Goal: Information Seeking & Learning: Learn about a topic

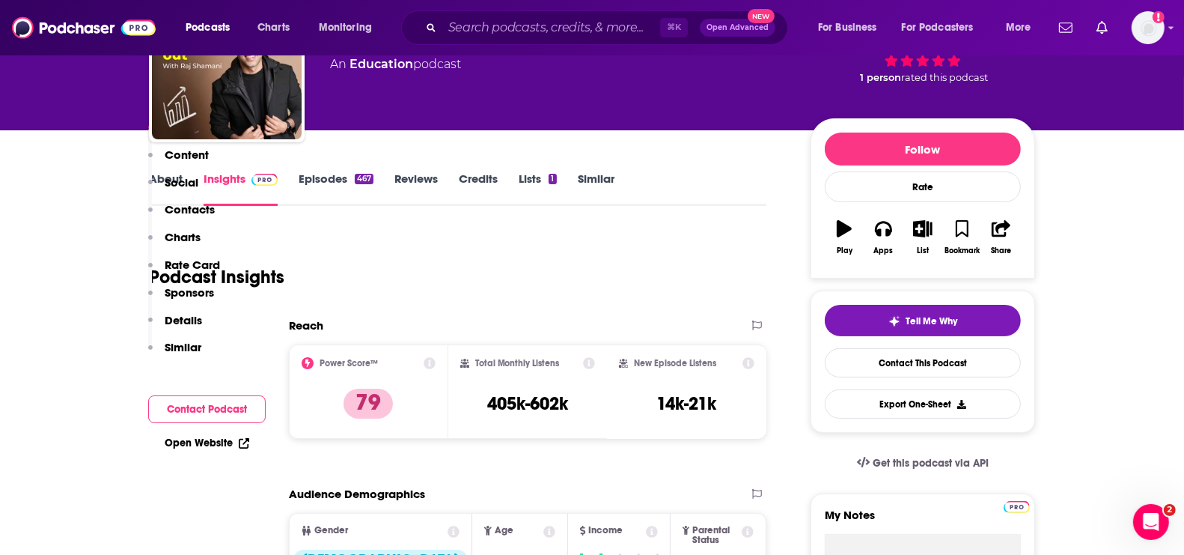
scroll to position [359, 0]
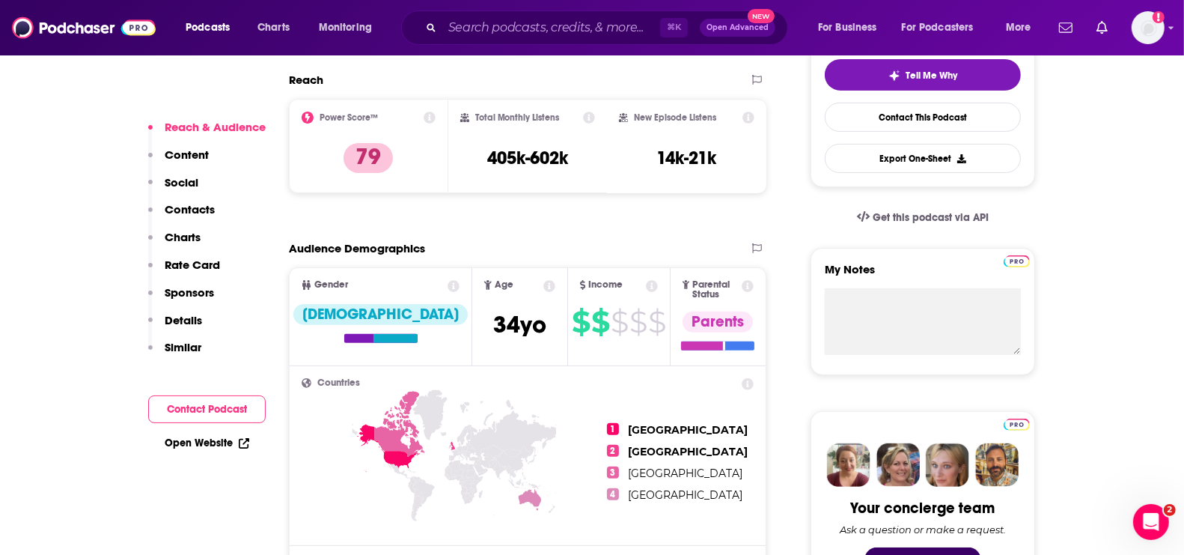
click at [179, 237] on p "Charts" at bounding box center [183, 237] width 36 height 14
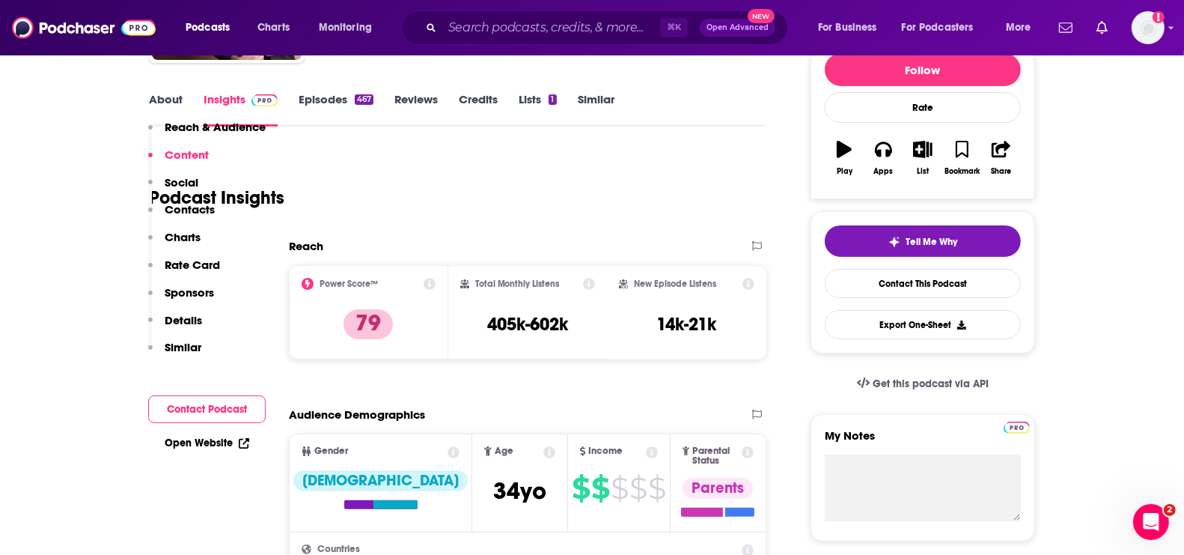
scroll to position [0, 0]
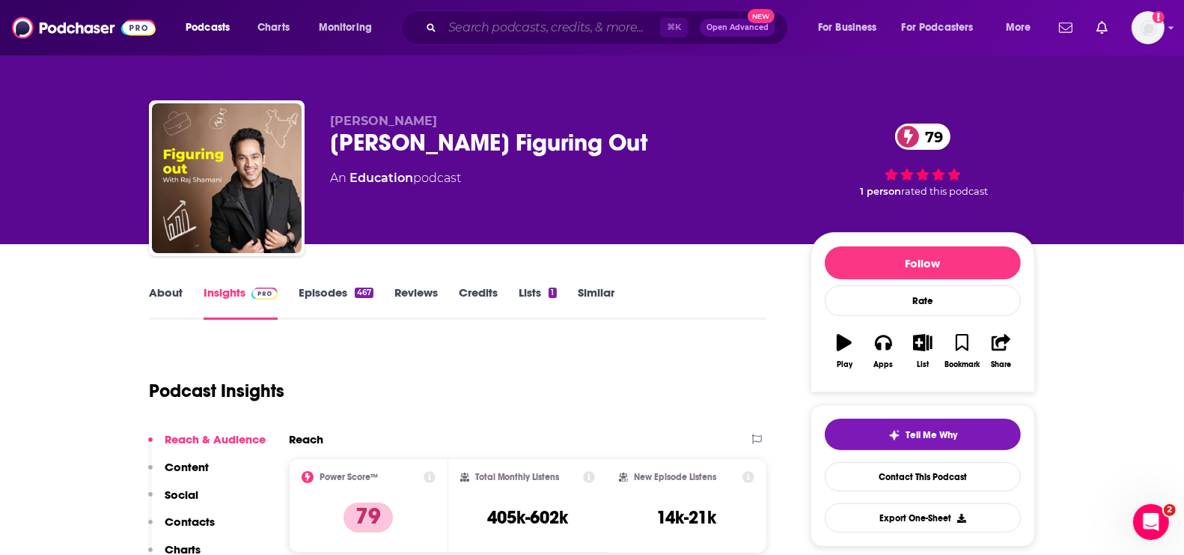
click at [517, 34] on input "Search podcasts, credits, & more..." at bounding box center [551, 28] width 218 height 24
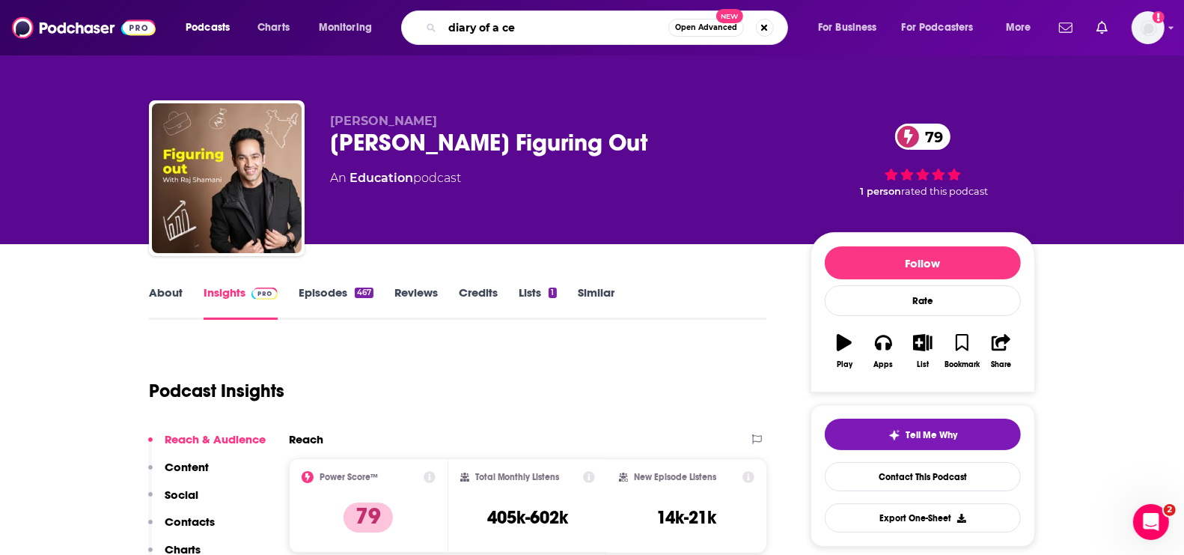
type input "diary of a ceo"
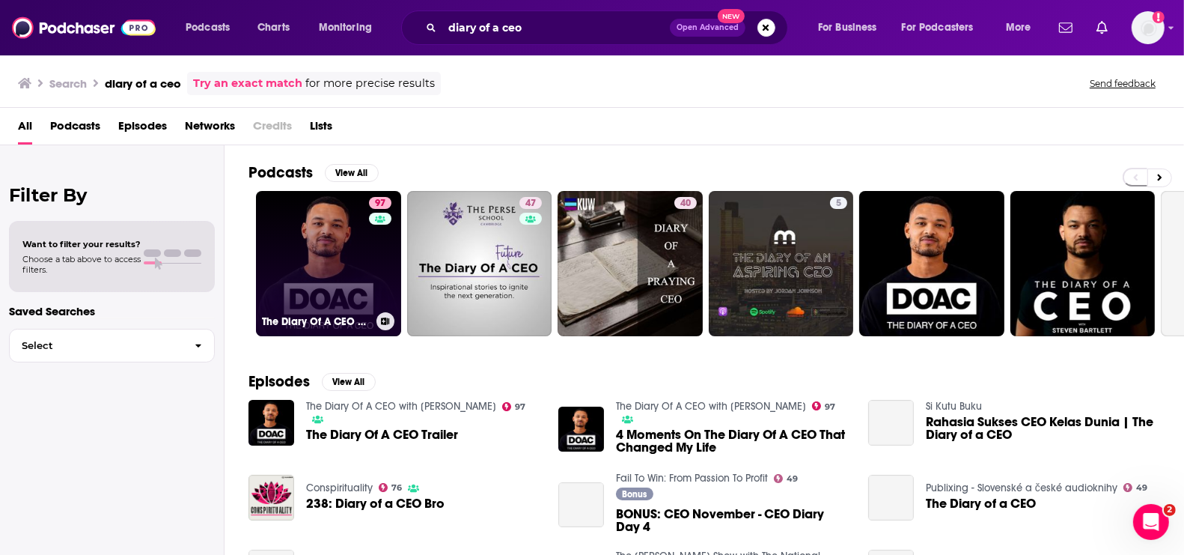
click at [333, 261] on link "97 The Diary Of A CEO with [PERSON_NAME]" at bounding box center [328, 263] width 145 height 145
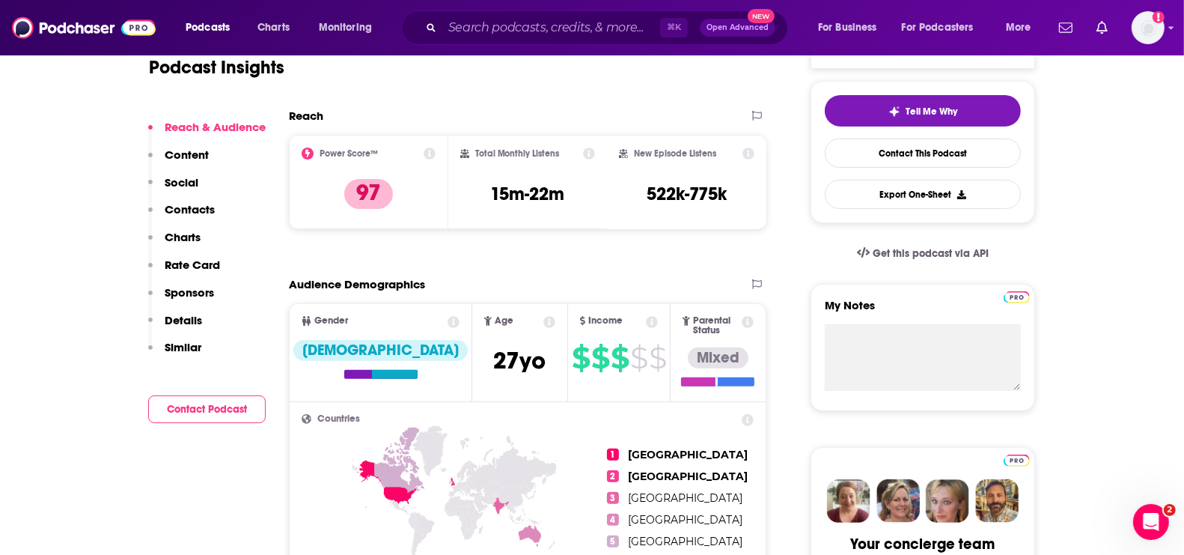
click at [181, 237] on p "Charts" at bounding box center [183, 237] width 36 height 14
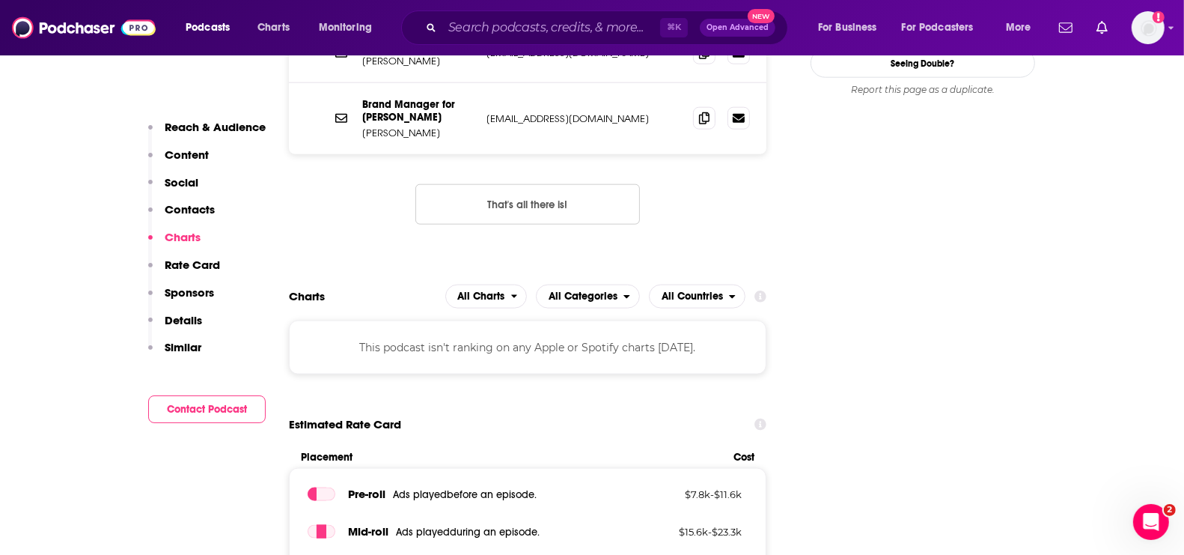
scroll to position [1704, 0]
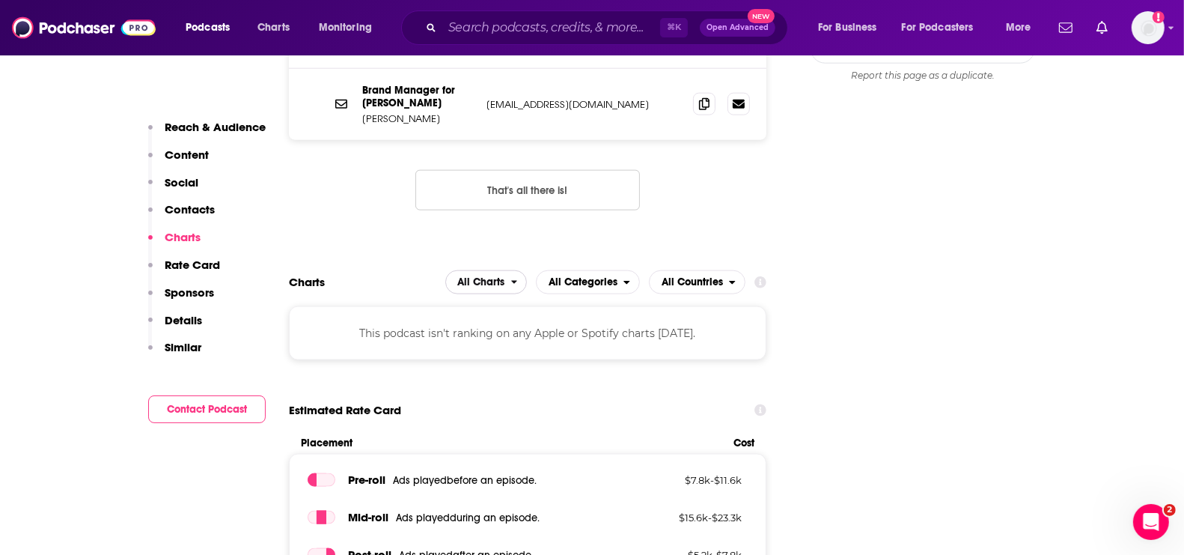
click at [505, 277] on span "All Charts" at bounding box center [481, 282] width 47 height 10
click at [404, 270] on div "Charts All Charts All Charts Apple Charts Spotify Charts All Categories All Cou…" at bounding box center [528, 282] width 478 height 24
click at [496, 277] on span "All Charts" at bounding box center [481, 282] width 47 height 10
click at [491, 323] on span "Apple Charts" at bounding box center [486, 327] width 64 height 9
click at [584, 270] on span "All Categories" at bounding box center [580, 282] width 87 height 25
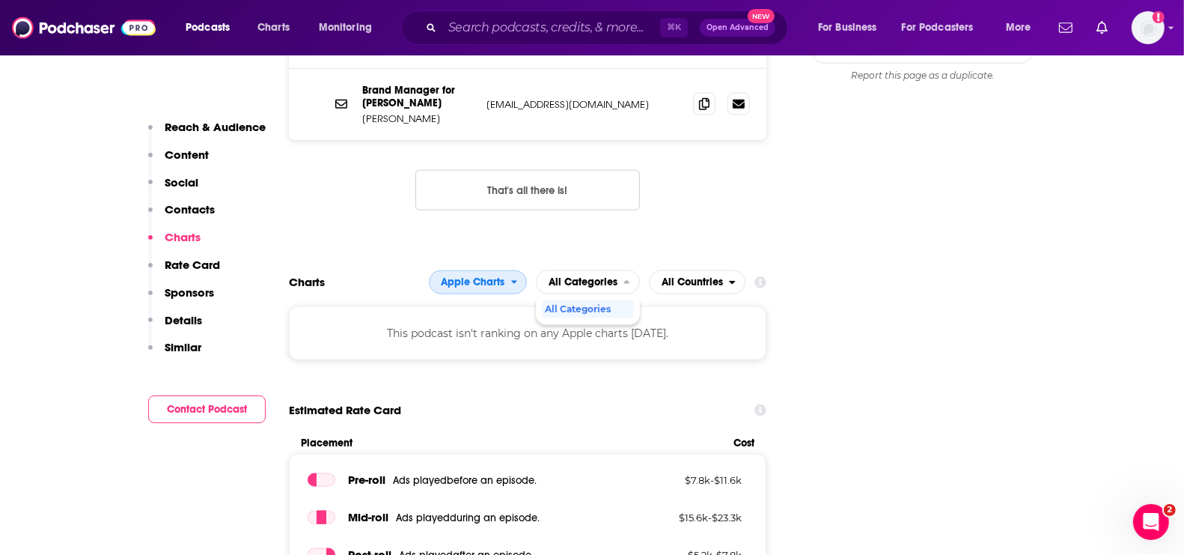
click at [497, 277] on span "Apple Charts" at bounding box center [474, 282] width 64 height 10
click at [486, 300] on div "All Charts" at bounding box center [478, 309] width 87 height 18
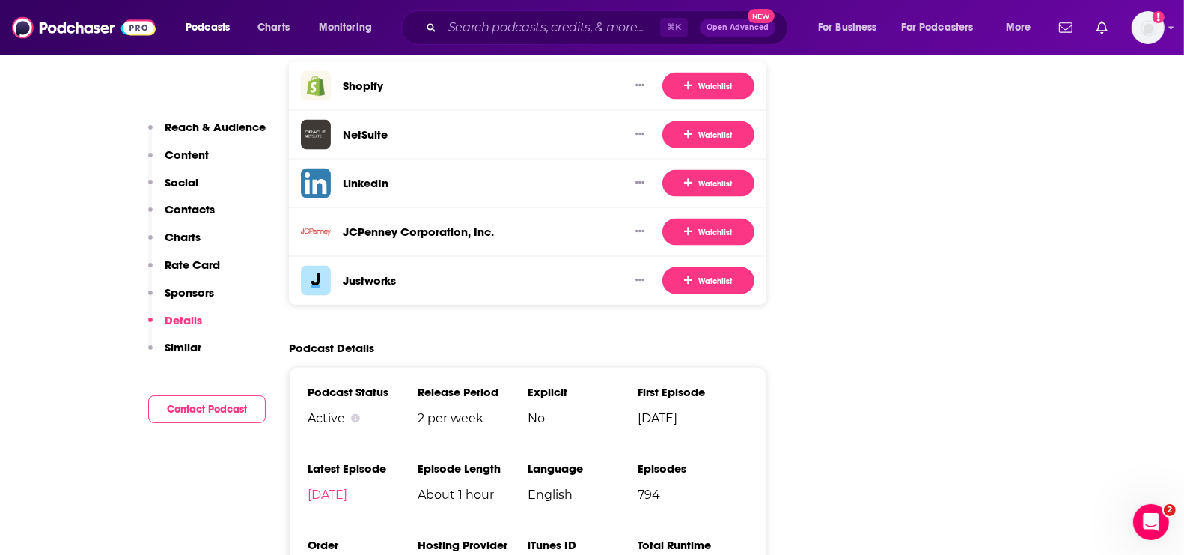
scroll to position [2277, 0]
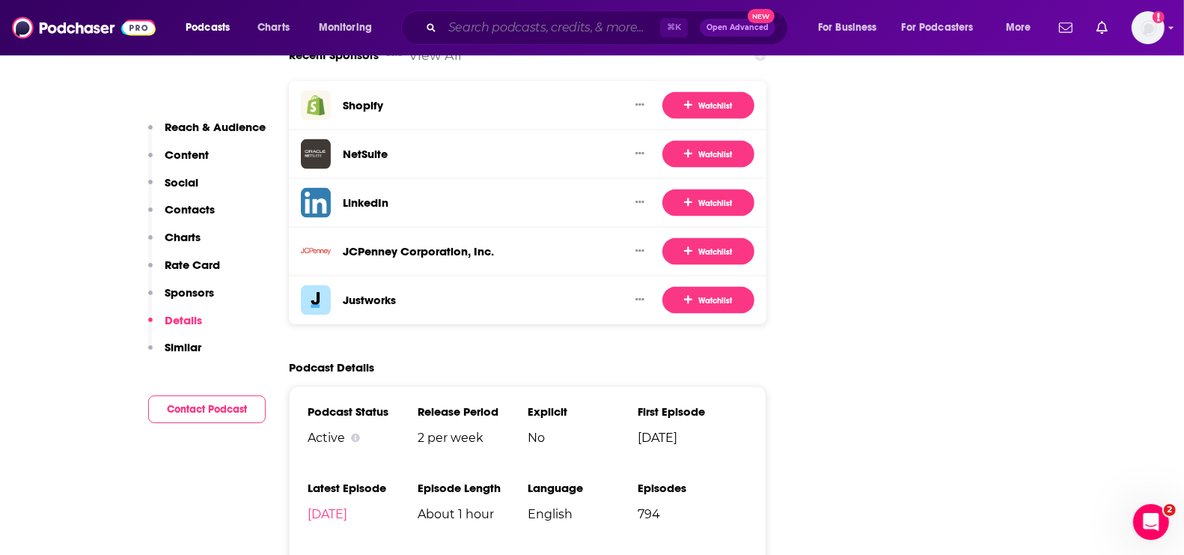
click at [505, 27] on input "Search podcasts, credits, & more..." at bounding box center [551, 28] width 218 height 24
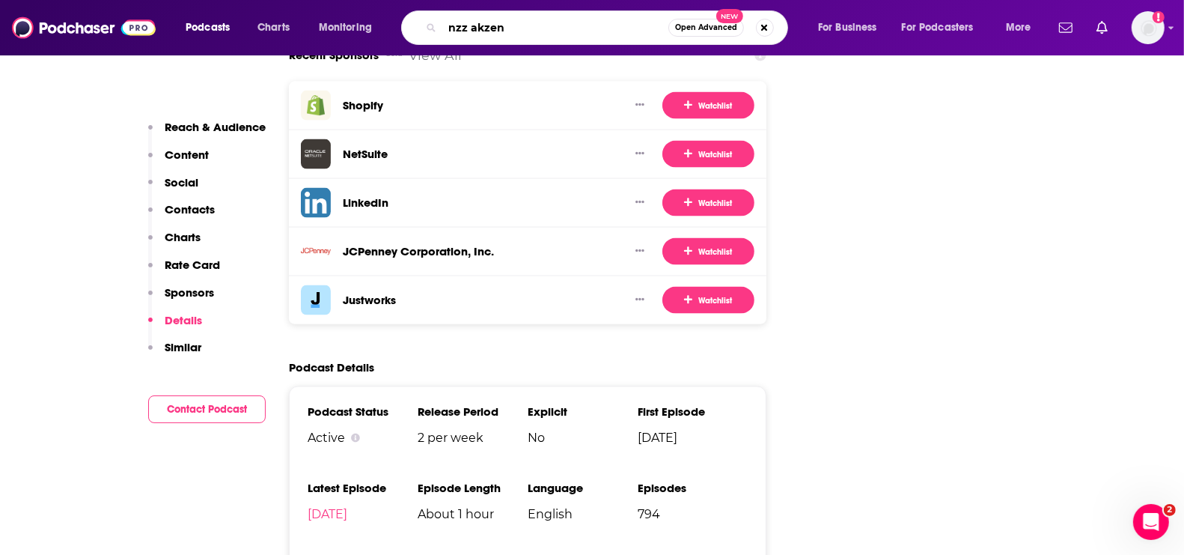
type input "nzz akzent"
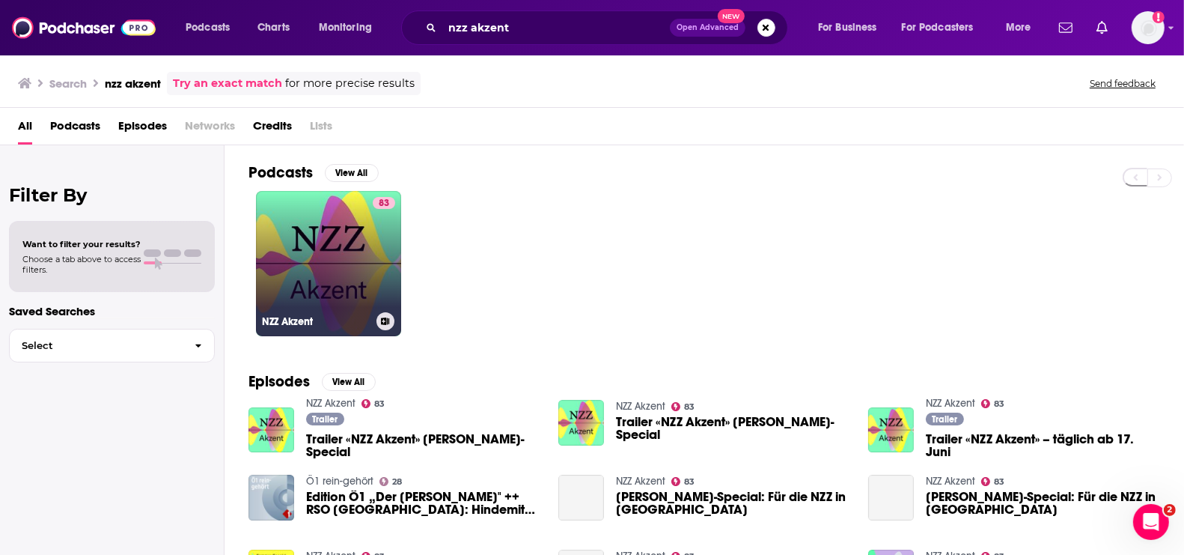
click at [341, 261] on link "83 NZZ Akzent" at bounding box center [328, 263] width 145 height 145
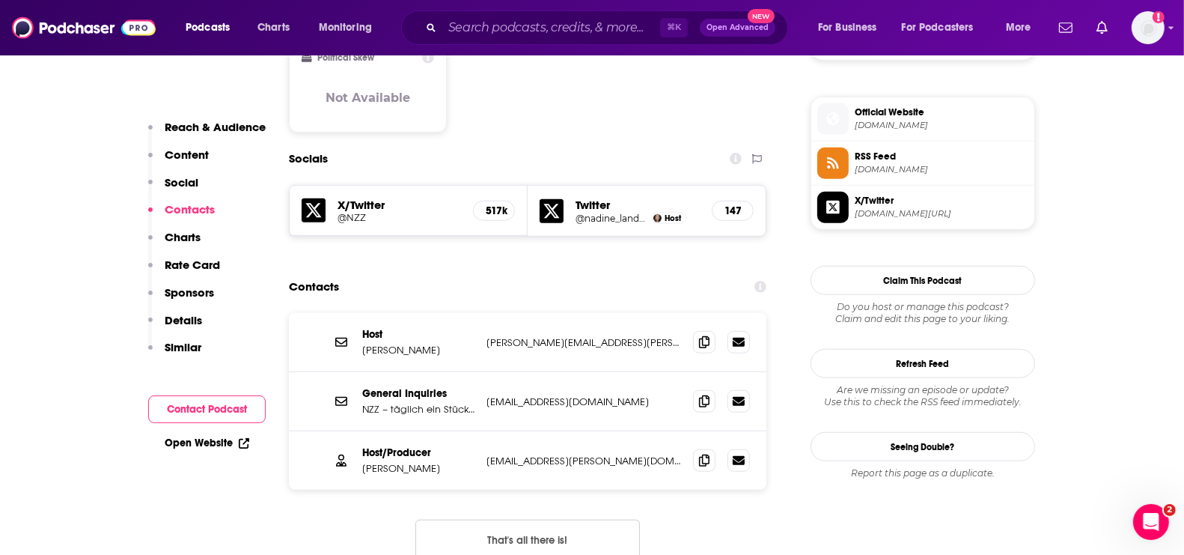
scroll to position [1154, 0]
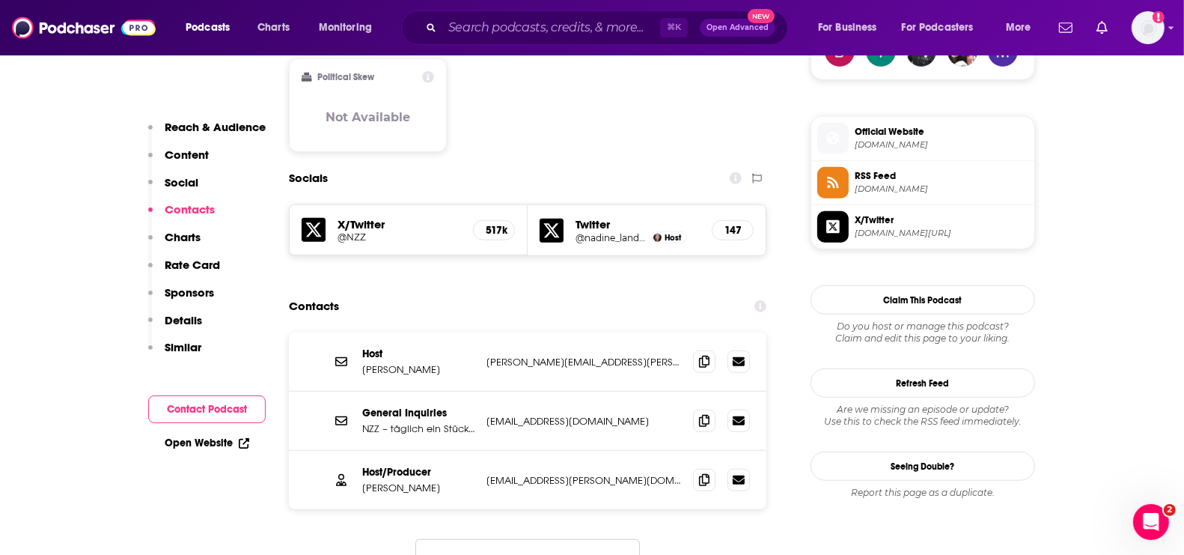
click at [869, 183] on span "[DOMAIN_NAME]" at bounding box center [942, 188] width 174 height 11
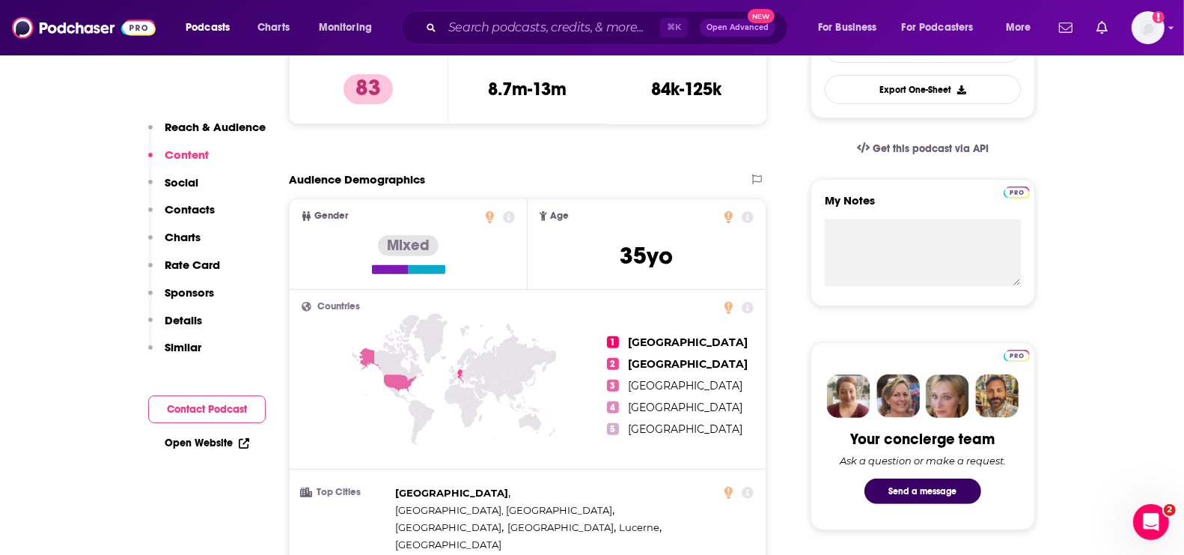
scroll to position [343, 0]
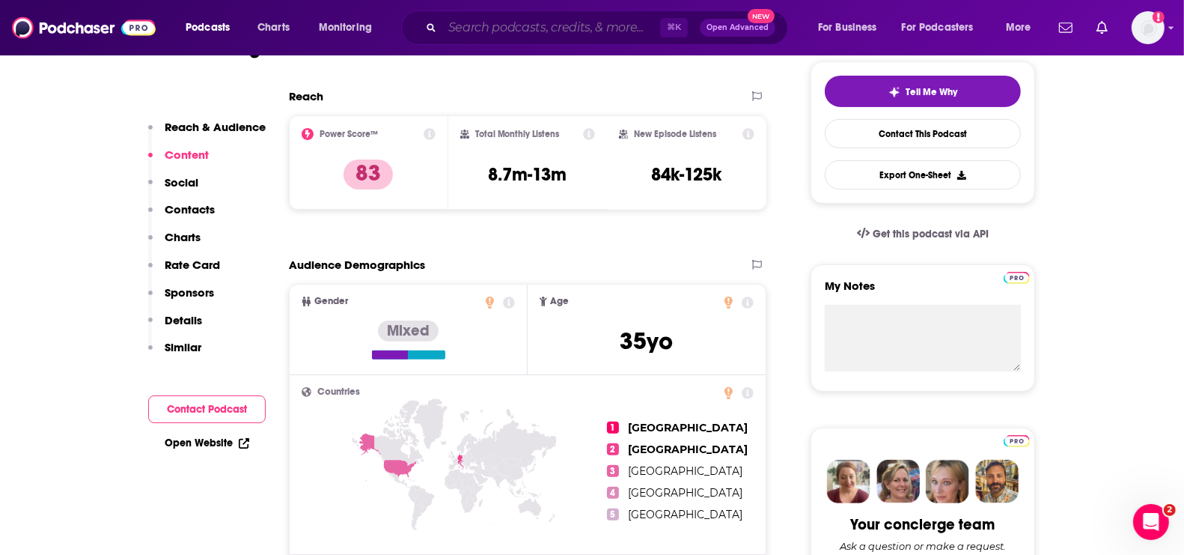
click at [508, 24] on input "Search podcasts, credits, & more..." at bounding box center [551, 28] width 218 height 24
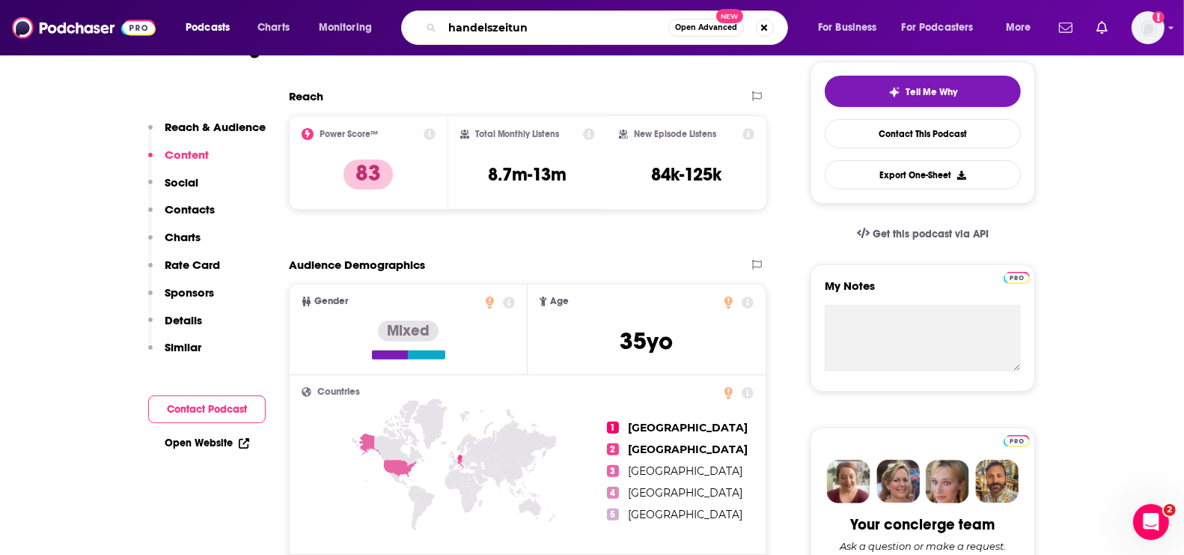
type input "handelszeitung"
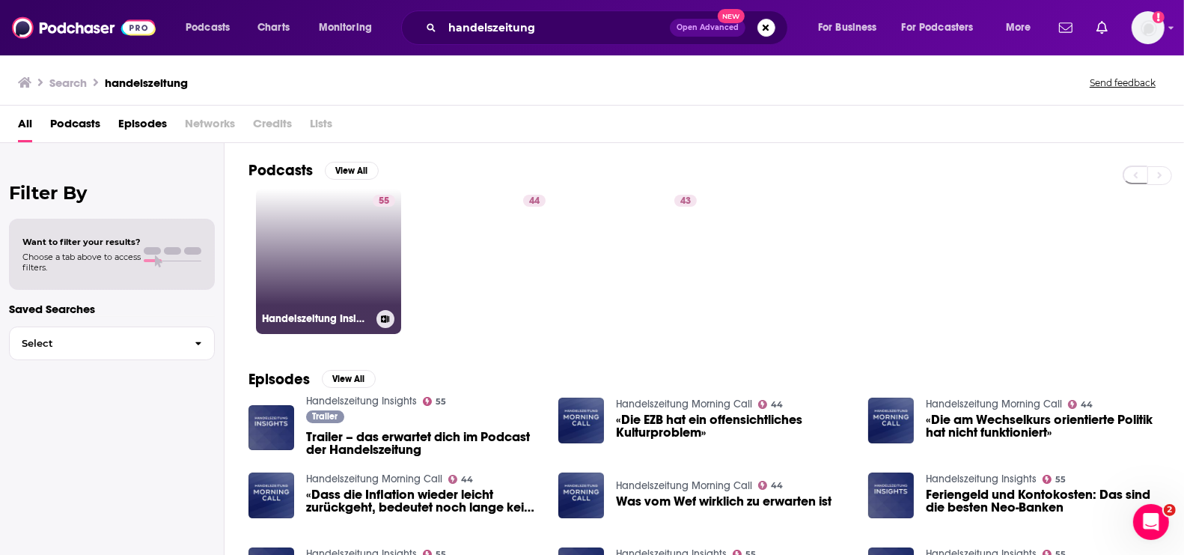
click at [324, 264] on link "55 Handelszeitung Insights" at bounding box center [328, 261] width 145 height 145
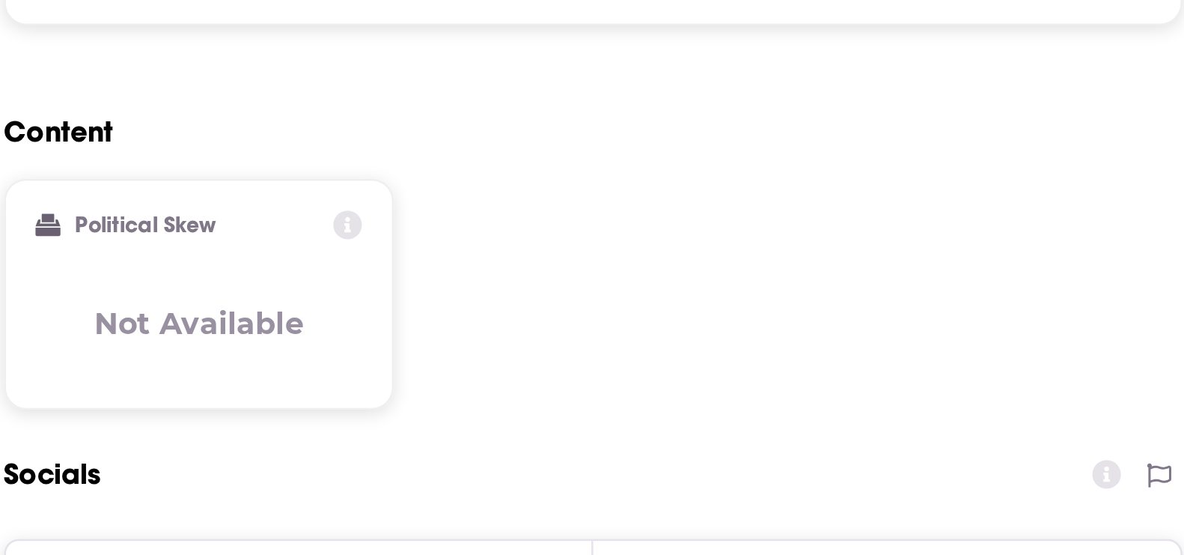
scroll to position [928, 0]
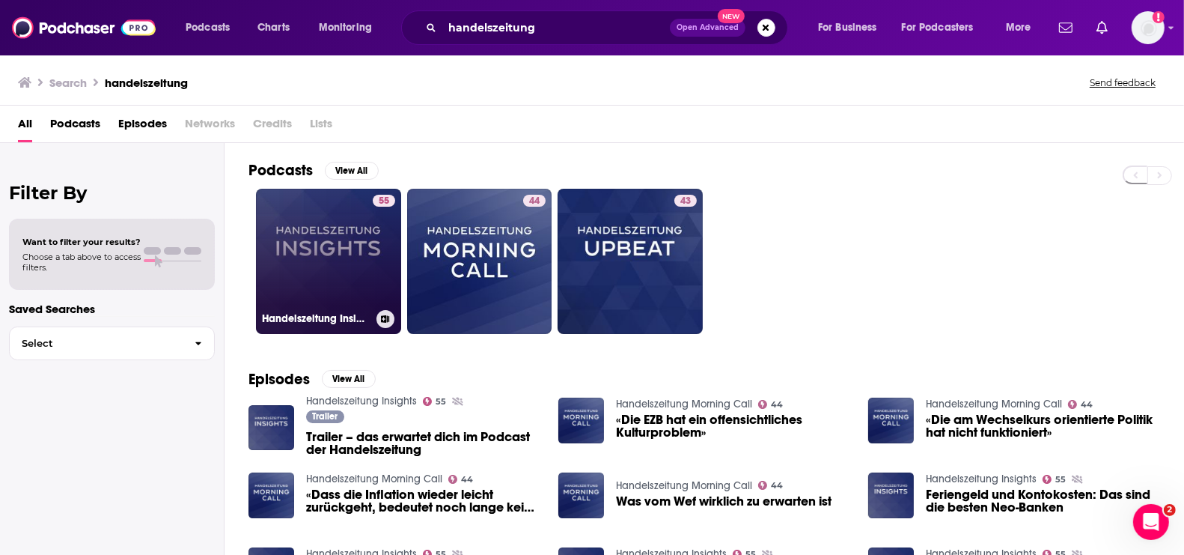
click at [341, 259] on link "55 Handelszeitung Insights" at bounding box center [328, 261] width 145 height 145
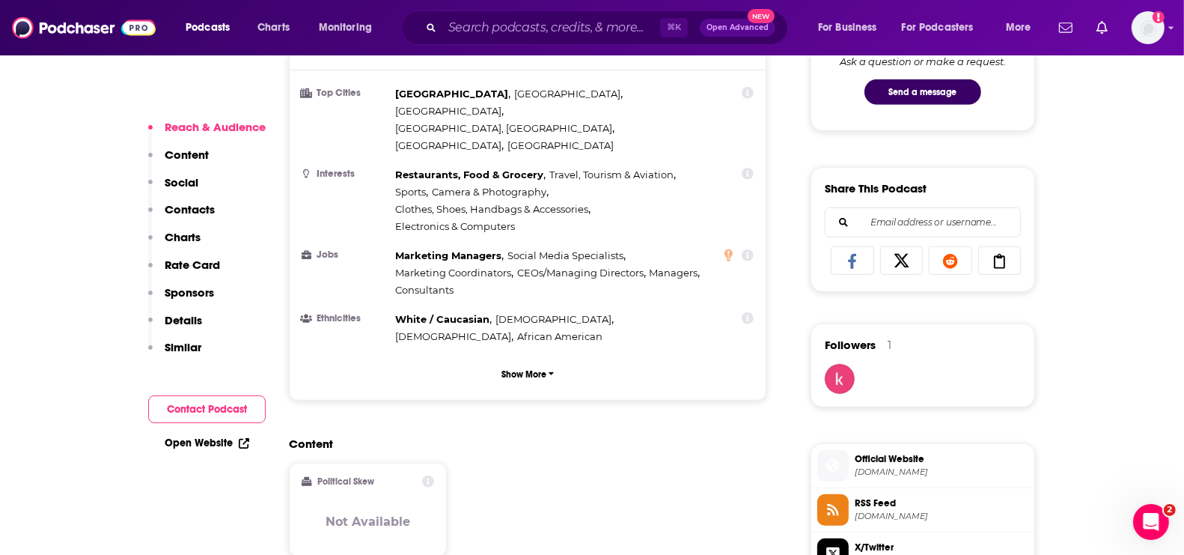
scroll to position [923, 0]
